Goal: Task Accomplishment & Management: Complete application form

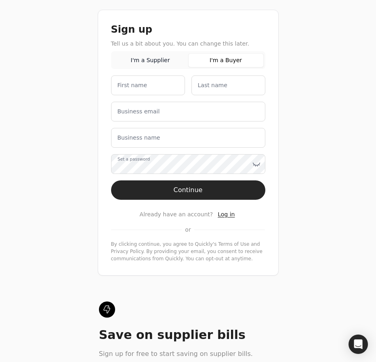
click at [222, 59] on button "I'm a Buyer" at bounding box center [225, 60] width 75 height 14
click at [161, 88] on name "First name" at bounding box center [148, 85] width 74 height 20
type name "Yuke"
type name "[PERSON_NAME]"
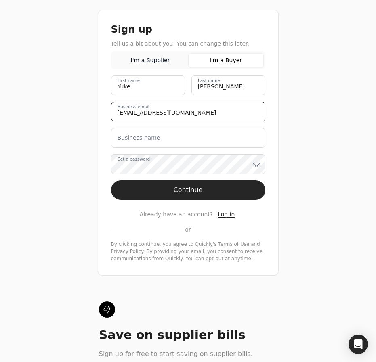
type email "[EMAIL_ADDRESS][DOMAIN_NAME]"
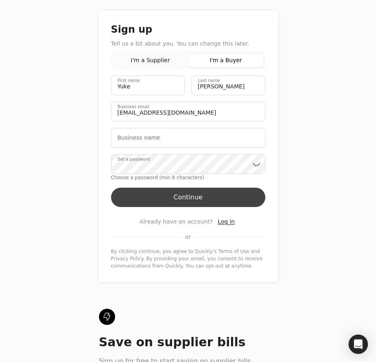
click at [194, 198] on button "Continue" at bounding box center [188, 197] width 154 height 19
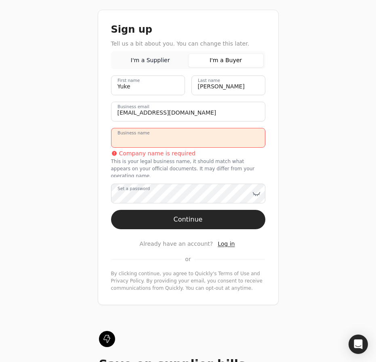
click at [169, 138] on name "Business name" at bounding box center [188, 138] width 154 height 20
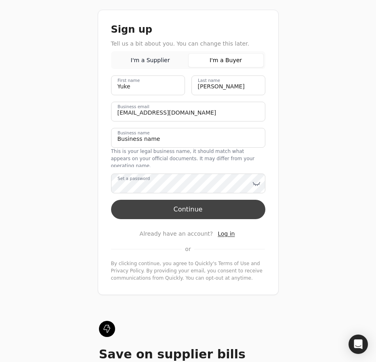
click at [188, 205] on button "Continue" at bounding box center [188, 209] width 154 height 19
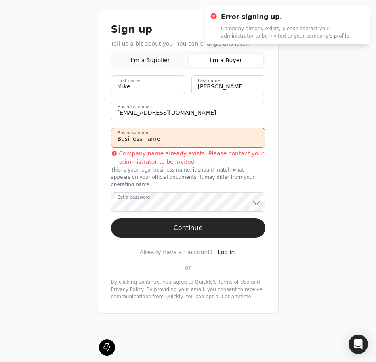
drag, startPoint x: 158, startPoint y: 137, endPoint x: 114, endPoint y: 137, distance: 43.6
click at [114, 137] on name "Business name" at bounding box center [188, 138] width 154 height 20
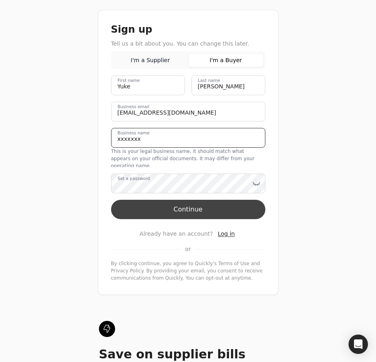
type name "xxxxxxx"
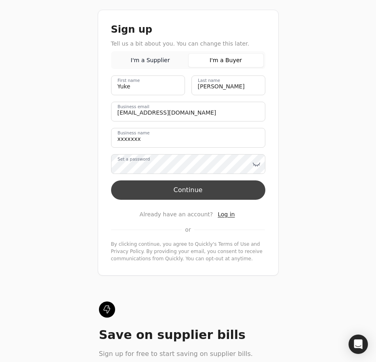
click at [189, 200] on button "Continue" at bounding box center [188, 189] width 154 height 19
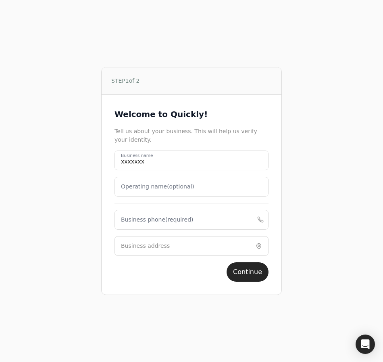
click at [142, 223] on label "Business phone (required)" at bounding box center [157, 219] width 73 height 8
click at [142, 223] on phone "Business phone (required)" at bounding box center [192, 220] width 154 height 20
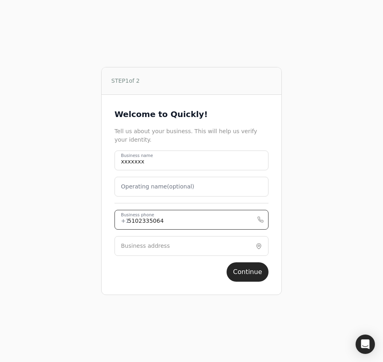
type phone "5102335064"
click at [147, 245] on label "Business address" at bounding box center [145, 246] width 49 height 8
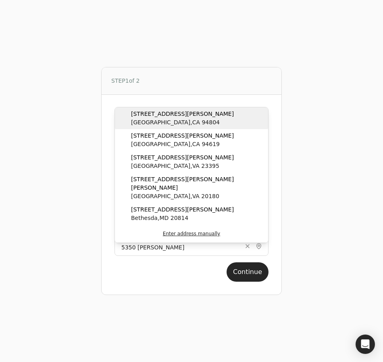
click at [145, 118] on span "[GEOGRAPHIC_DATA]" at bounding box center [182, 122] width 103 height 8
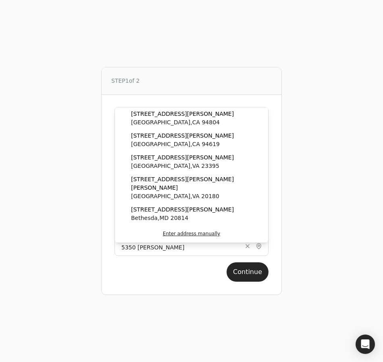
type input "[STREET_ADDRESS][PERSON_NAME]"
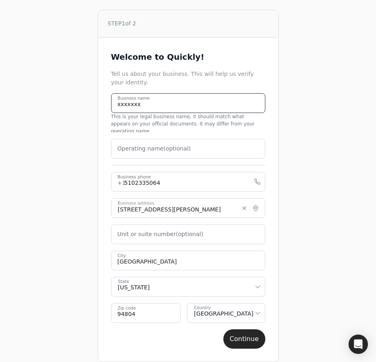
drag, startPoint x: 144, startPoint y: 112, endPoint x: 94, endPoint y: 112, distance: 49.6
click at [94, 112] on div "STEP 1 of 2 Welcome to Quickly! Tell us about your business. This will help us …" at bounding box center [188, 186] width 310 height 372
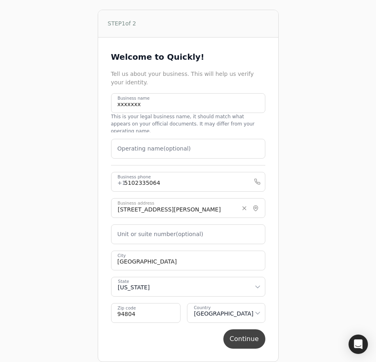
click at [238, 331] on button "Continue" at bounding box center [244, 338] width 42 height 19
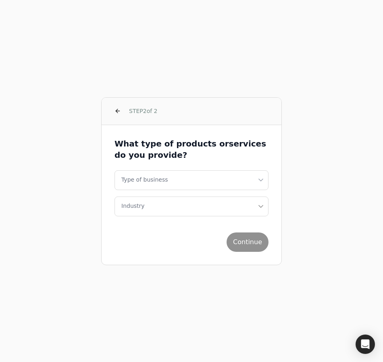
click at [261, 180] on html "STEP 2 of 2 What type of products or services do you provide? Type of business …" at bounding box center [191, 181] width 383 height 362
click at [260, 201] on icon "button" at bounding box center [261, 206] width 8 height 19
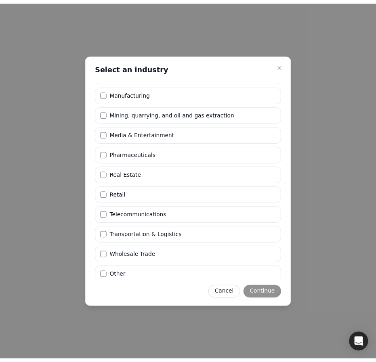
scroll to position [198, 0]
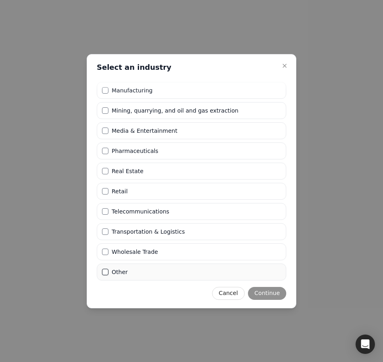
click at [105, 272] on button "Other" at bounding box center [105, 272] width 6 height 6
click at [264, 292] on button "Continue" at bounding box center [267, 293] width 38 height 13
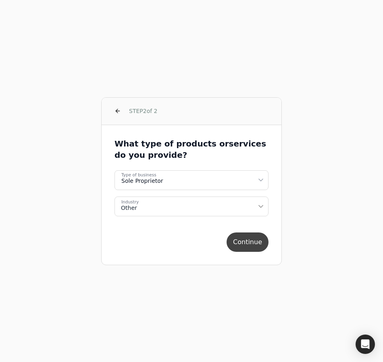
click at [244, 241] on button "Continue" at bounding box center [248, 241] width 42 height 19
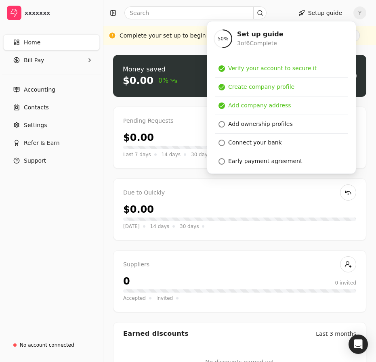
click at [72, 278] on div "Home Bill Pay Accounting Contacts Settings Refer & Earn Support" at bounding box center [51, 180] width 103 height 308
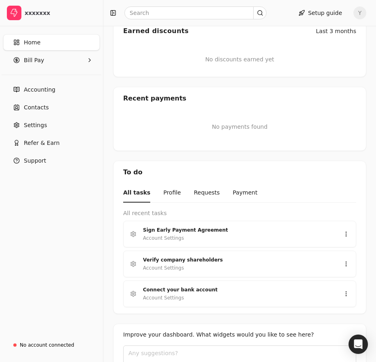
scroll to position [357, 0]
